Goal: Information Seeking & Learning: Learn about a topic

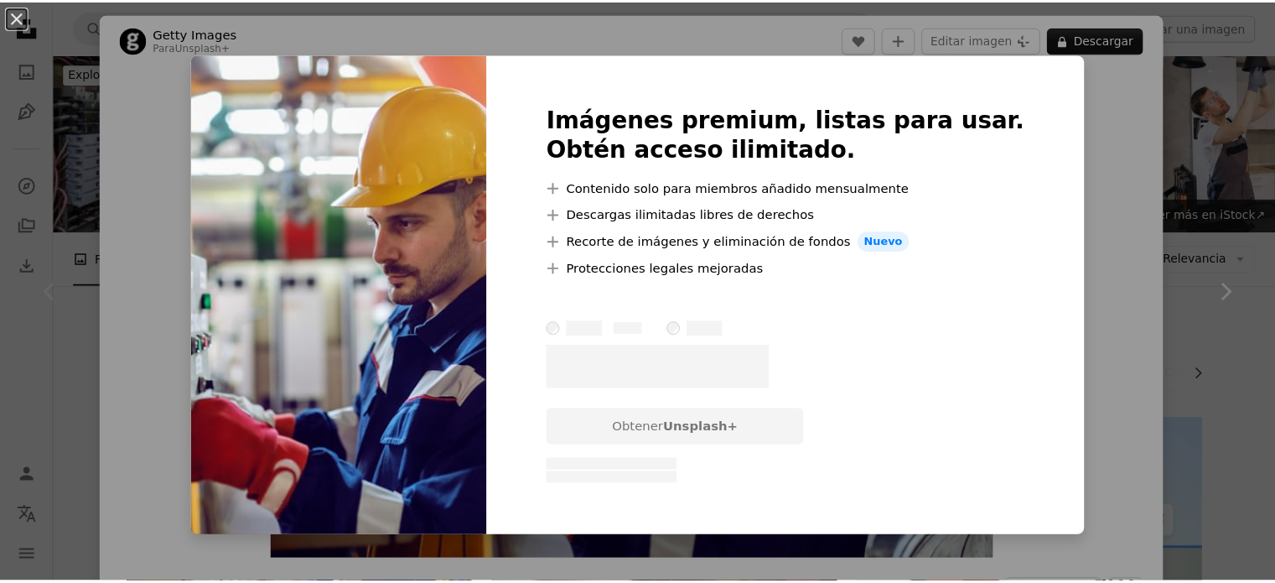
scroll to position [168, 0]
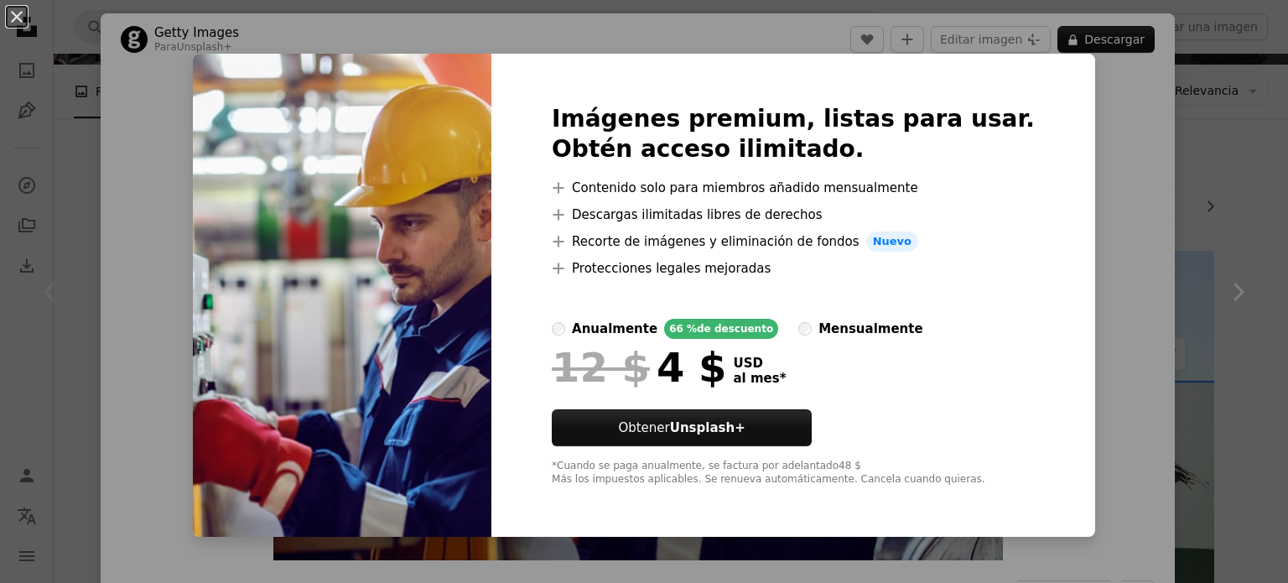
click at [975, 43] on div "An X shape Imágenes premium, listas para usar. Obtén acceso ilimitado. A plus s…" at bounding box center [644, 291] width 1288 height 583
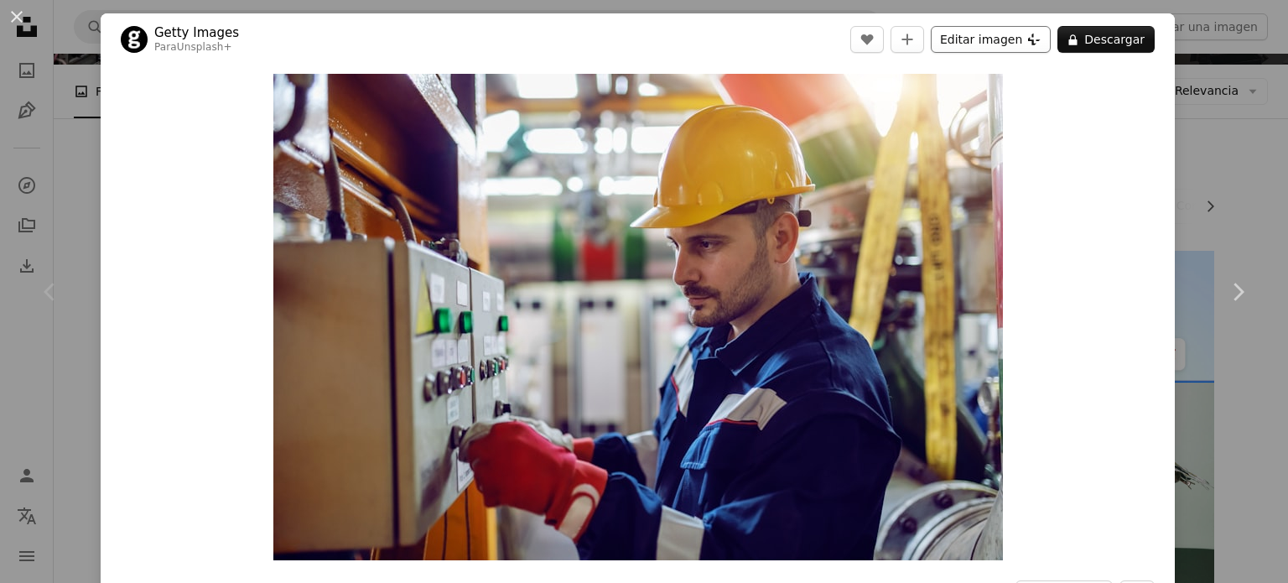
click at [975, 43] on button "Editar imagen Plus sign for Unsplash+" at bounding box center [991, 39] width 120 height 27
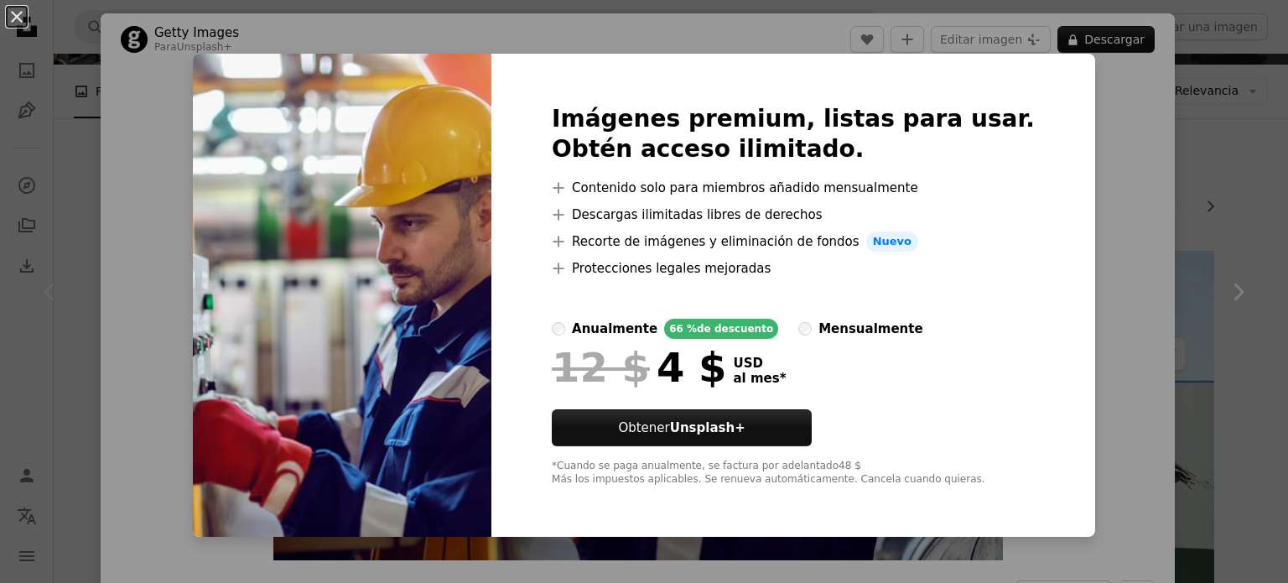
click at [1057, 93] on div "An X shape Imágenes premium, listas para usar. Obtén acceso ilimitado. A plus s…" at bounding box center [644, 291] width 1288 height 583
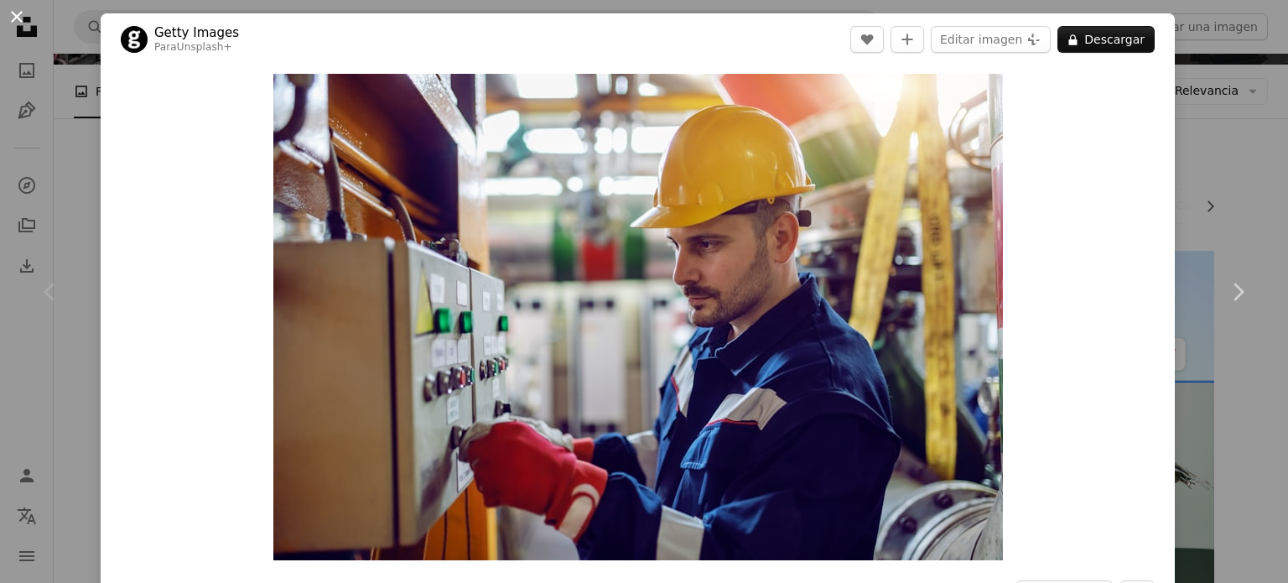
click at [17, 16] on button "An X shape" at bounding box center [17, 17] width 20 height 20
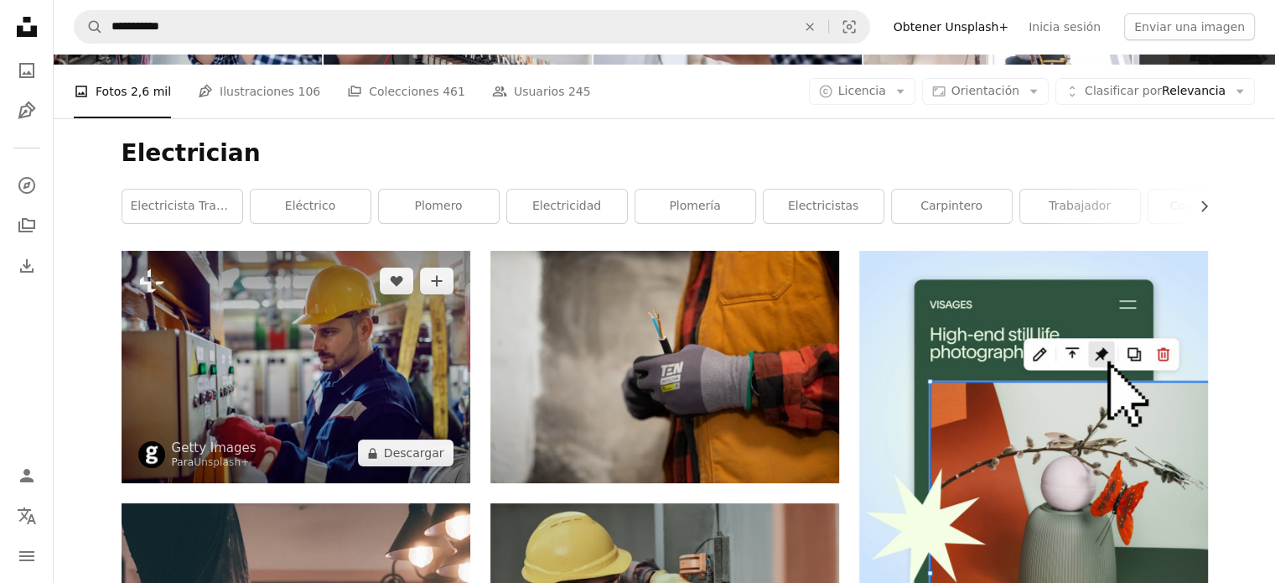
click at [301, 251] on img at bounding box center [296, 367] width 349 height 232
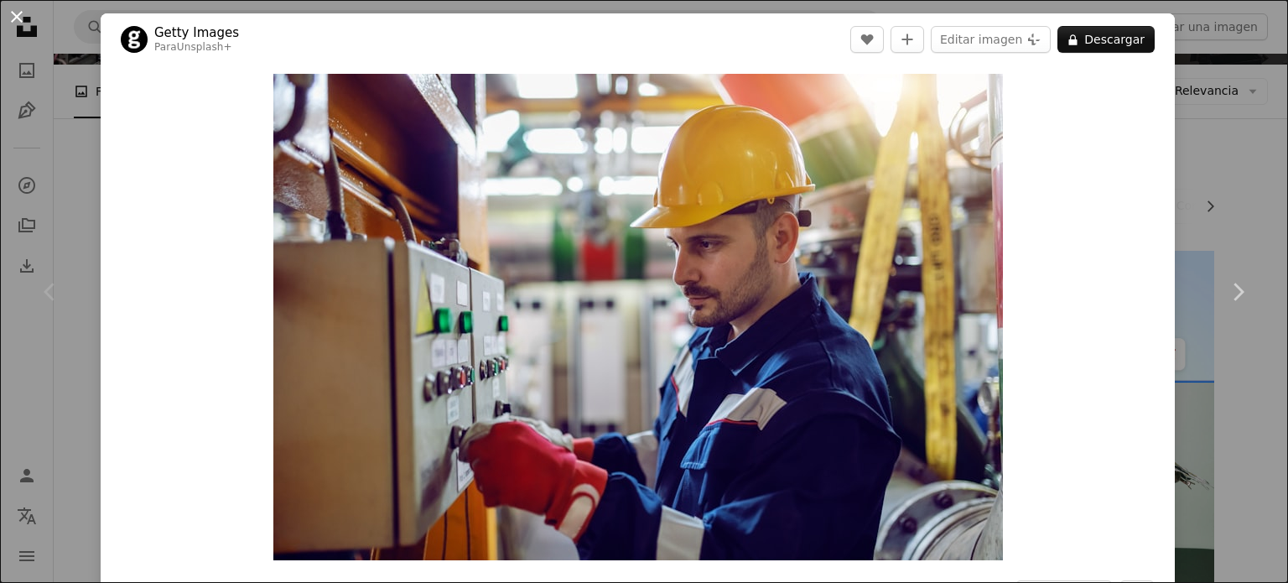
click at [15, 19] on button "An X shape" at bounding box center [17, 17] width 20 height 20
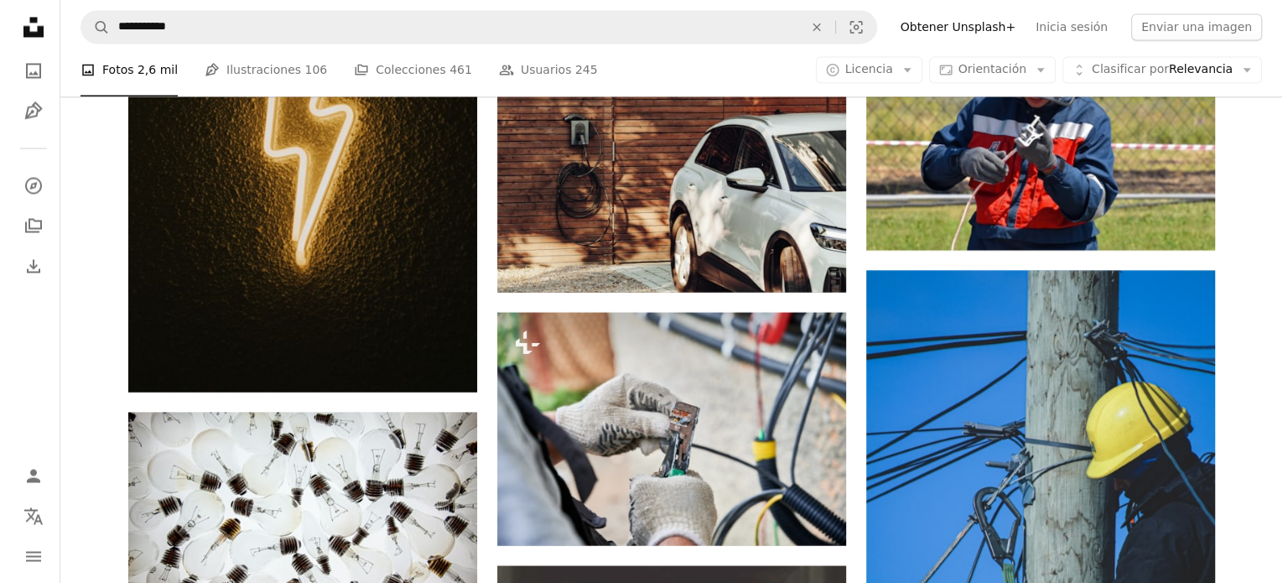
scroll to position [9308, 0]
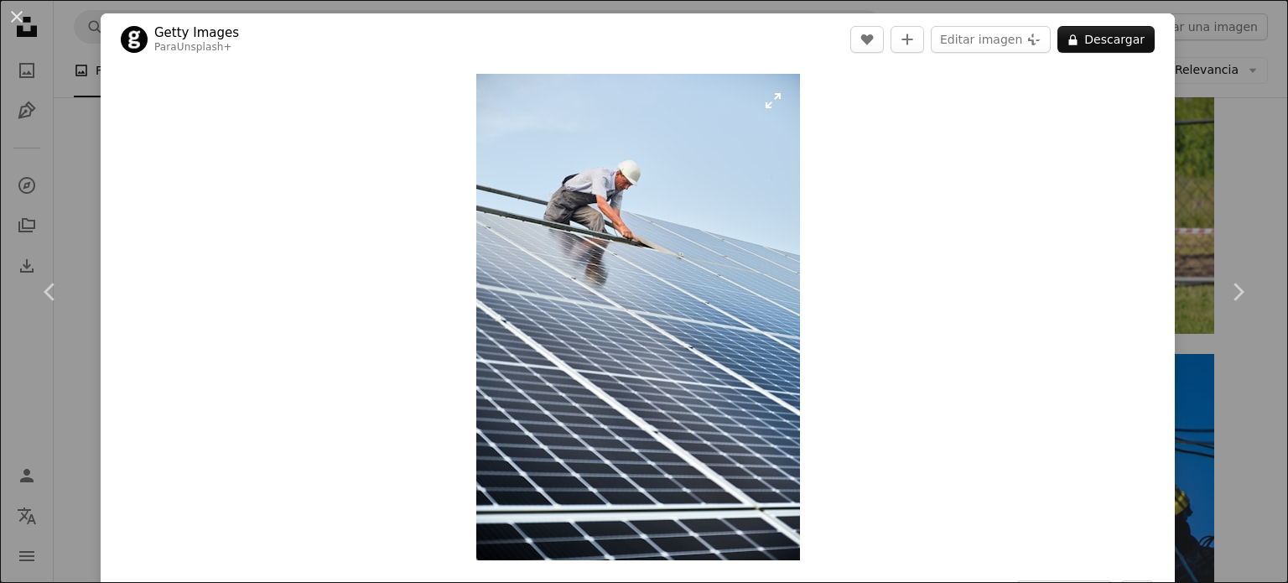
click at [537, 207] on img "Ampliar en esta imagen" at bounding box center [638, 317] width 324 height 486
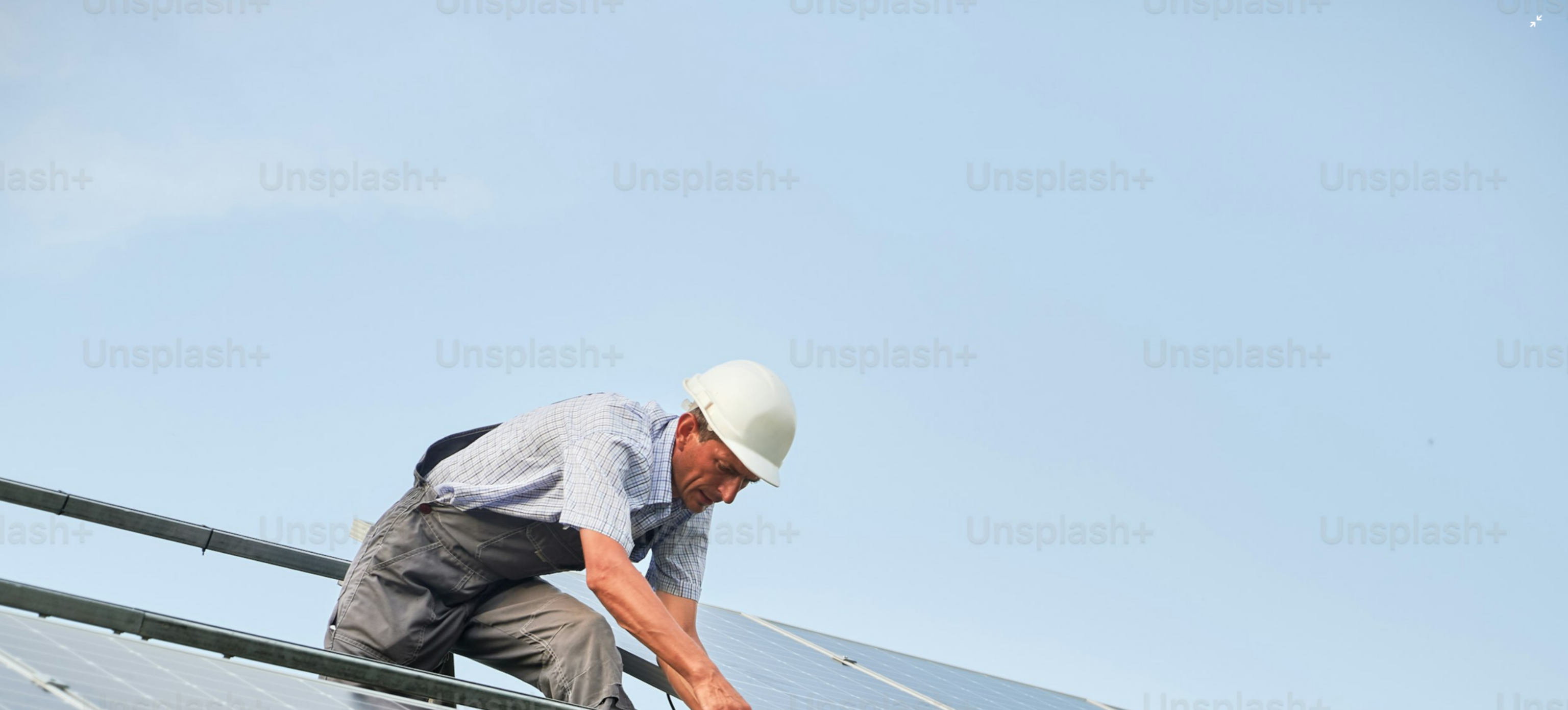
scroll to position [43, 0]
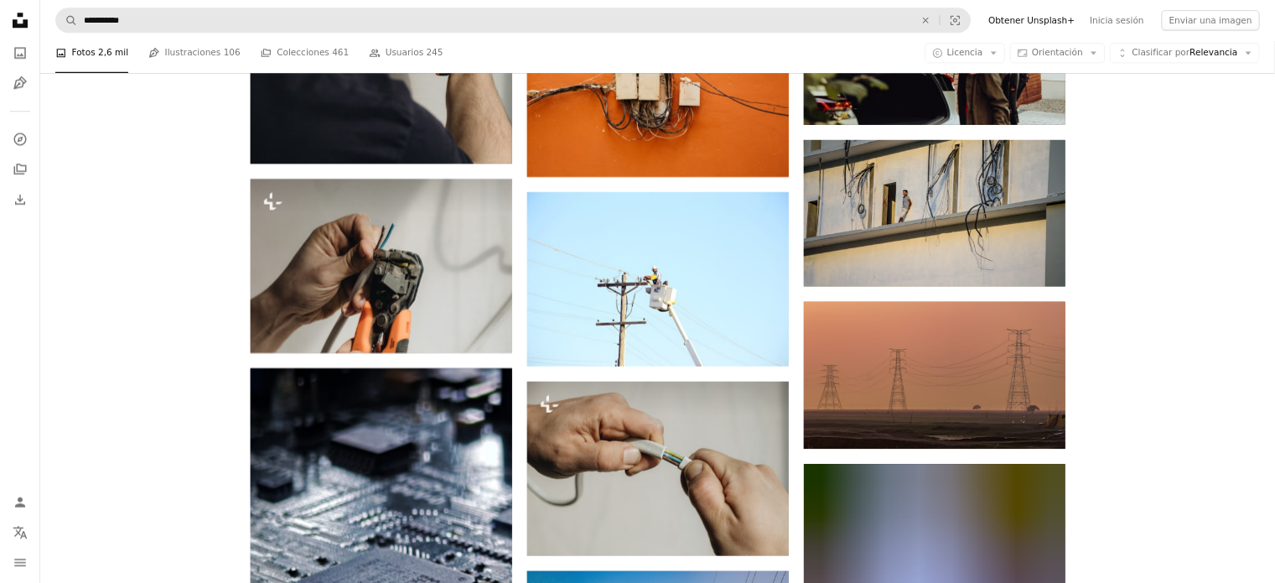
scroll to position [12739, 0]
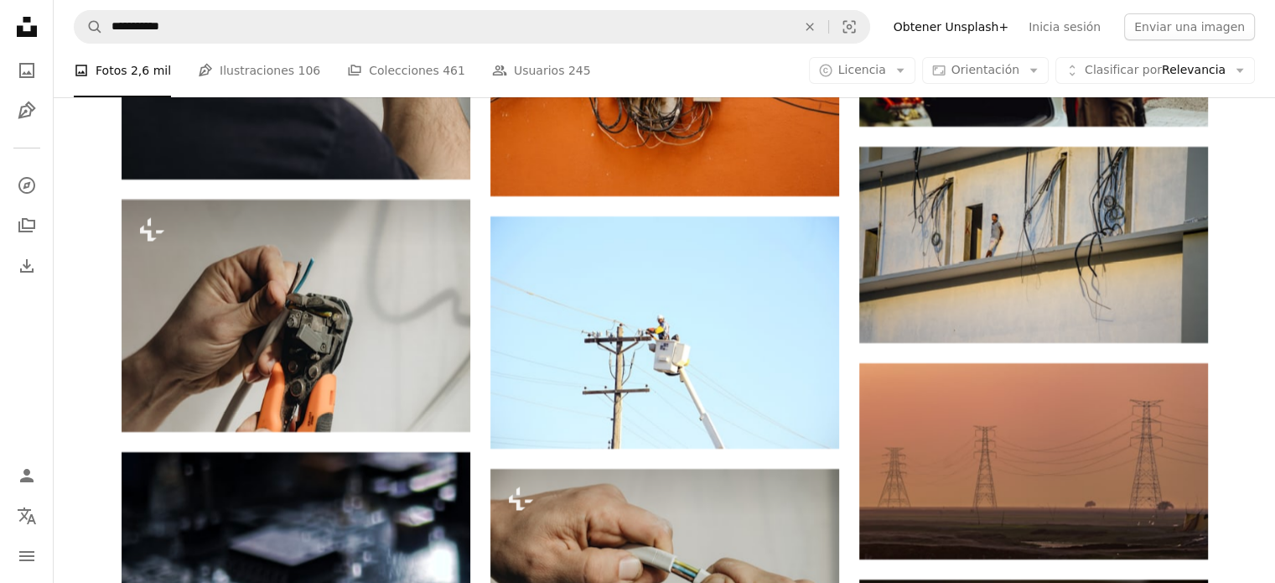
drag, startPoint x: 1671, startPoint y: 34, endPoint x: 91, endPoint y: 408, distance: 1624.3
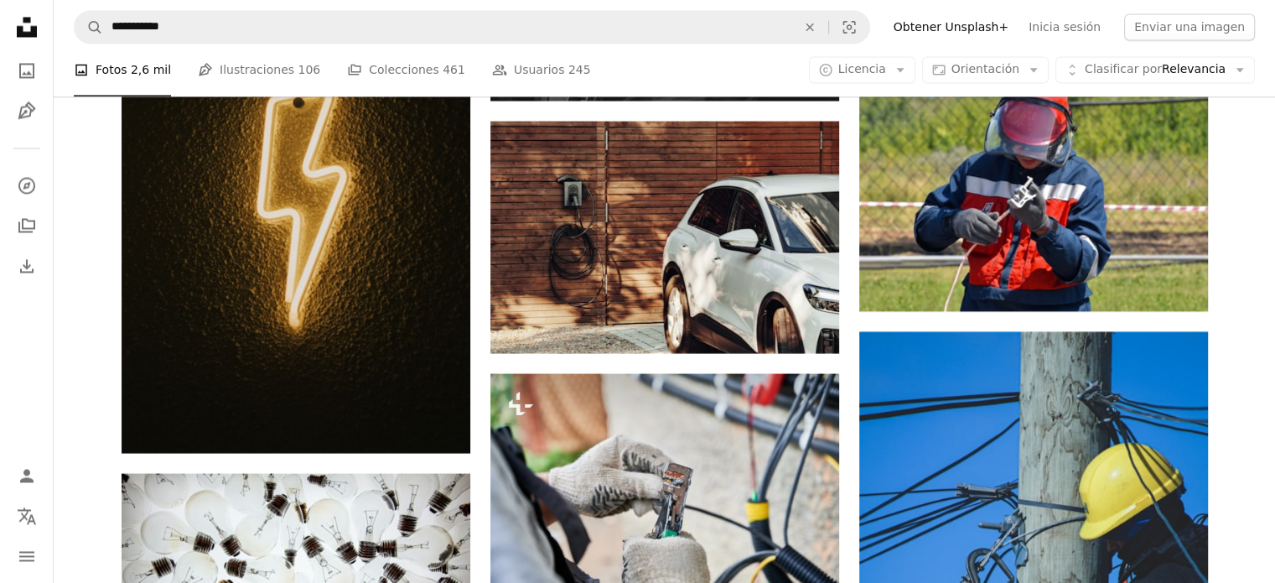
scroll to position [9301, 0]
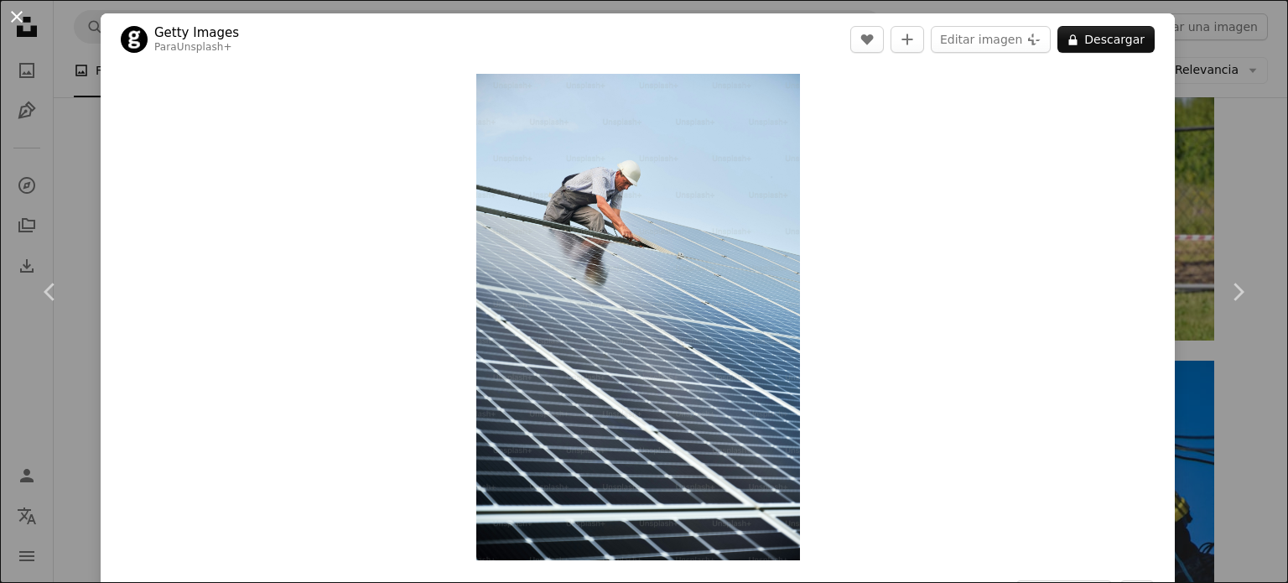
click at [14, 13] on button "An X shape" at bounding box center [17, 17] width 20 height 20
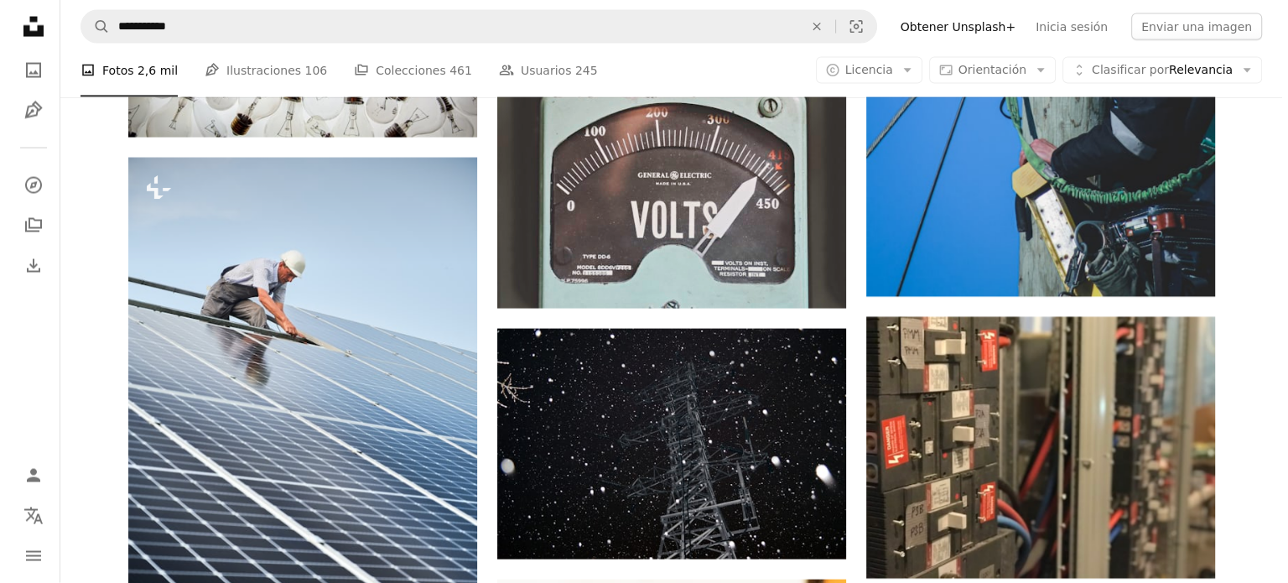
scroll to position [9888, 0]
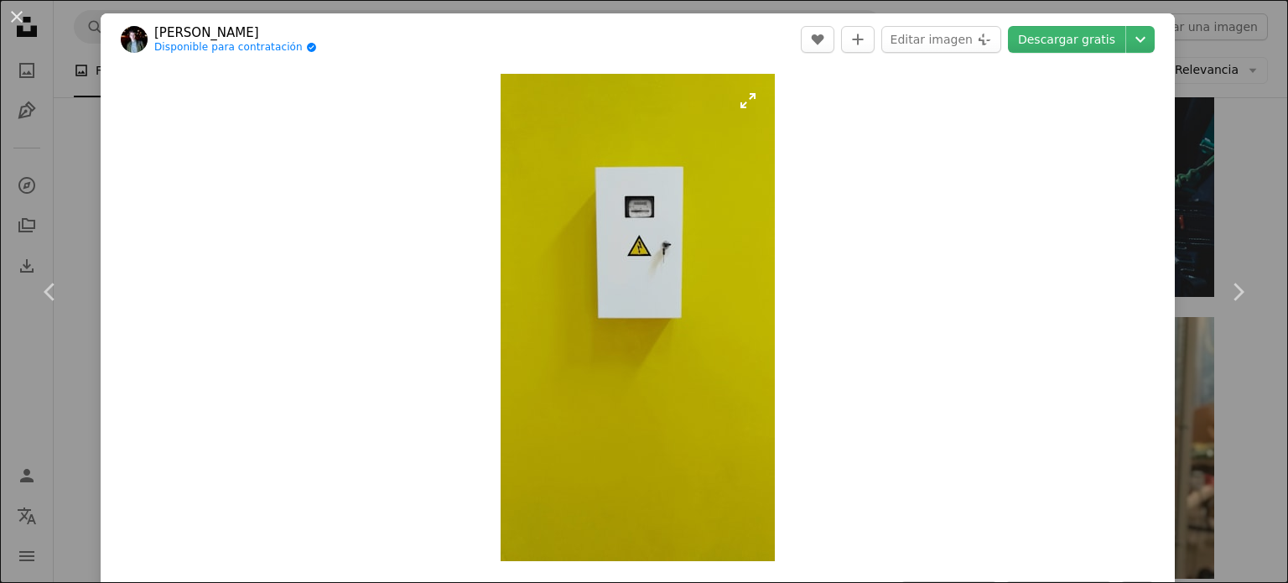
click at [697, 281] on img "Ampliar en esta imagen" at bounding box center [638, 317] width 274 height 487
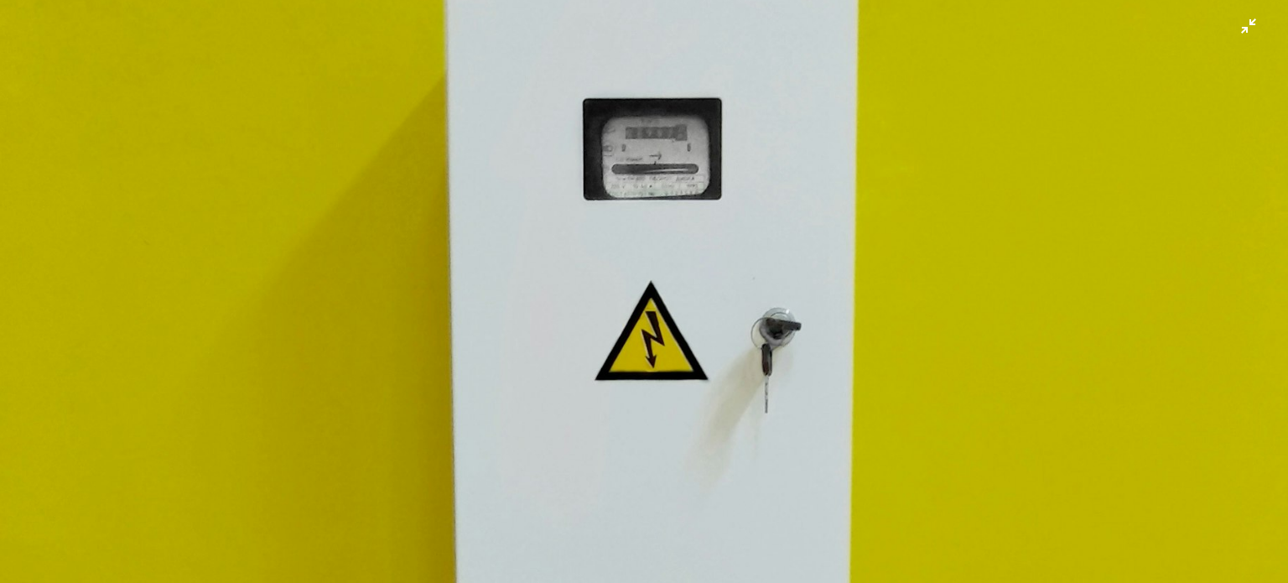
scroll to position [671, 0]
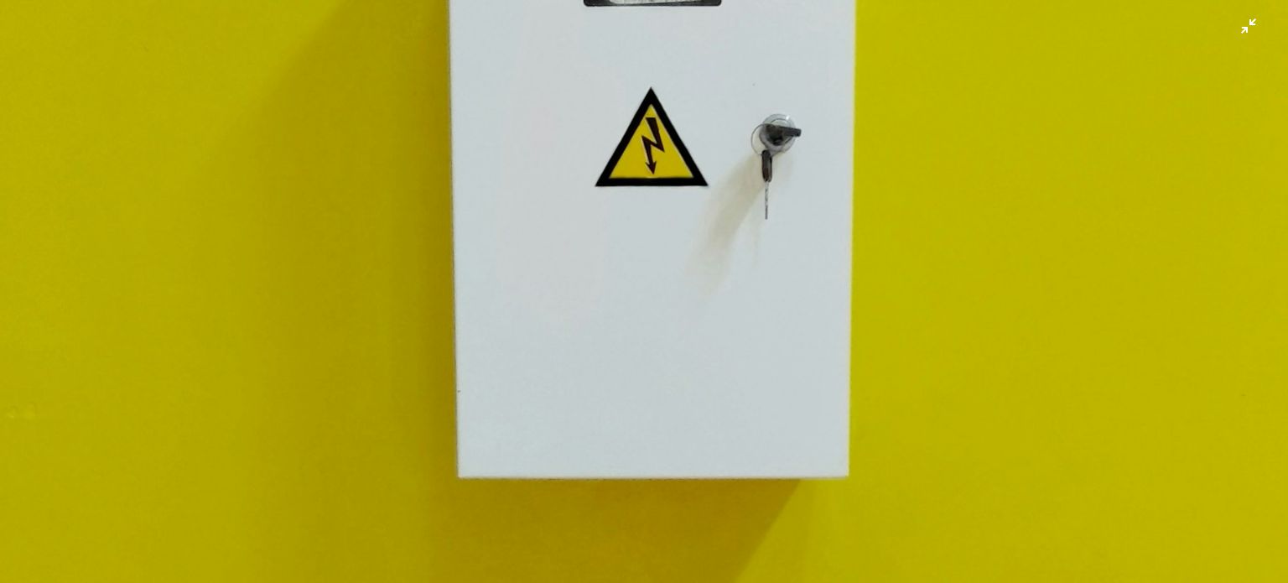
click at [724, 356] on img "Reducir el zoom en esta imagen" at bounding box center [644, 474] width 1290 height 2293
